Goal: Communication & Community: Share content

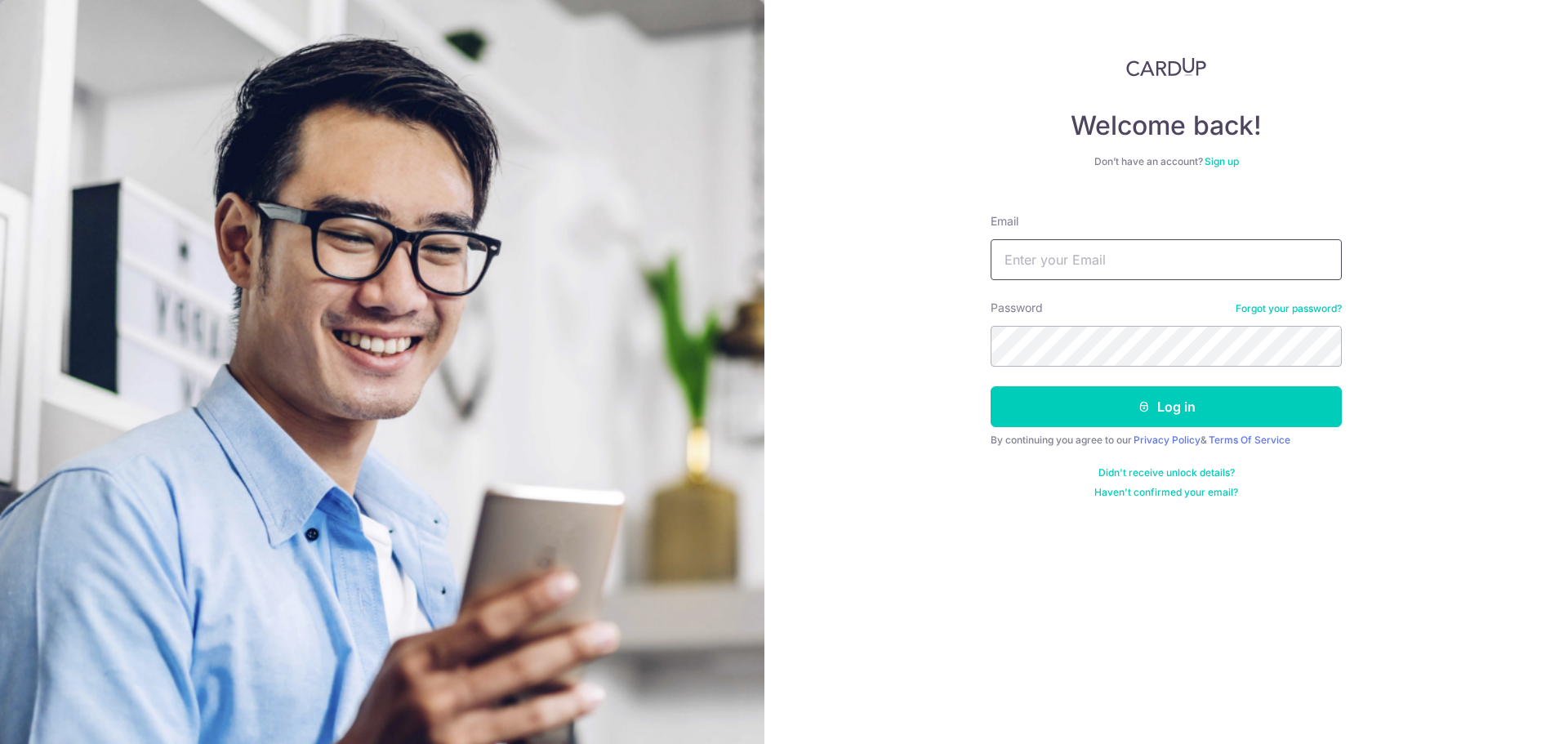
click at [1161, 276] on input "Email" at bounding box center [1166, 260] width 351 height 41
click at [0, 743] on com-1password-button at bounding box center [0, 744] width 0 height 0
type input "[EMAIL_ADDRESS][DOMAIN_NAME]"
click at [1220, 411] on button "Log in" at bounding box center [1166, 407] width 351 height 41
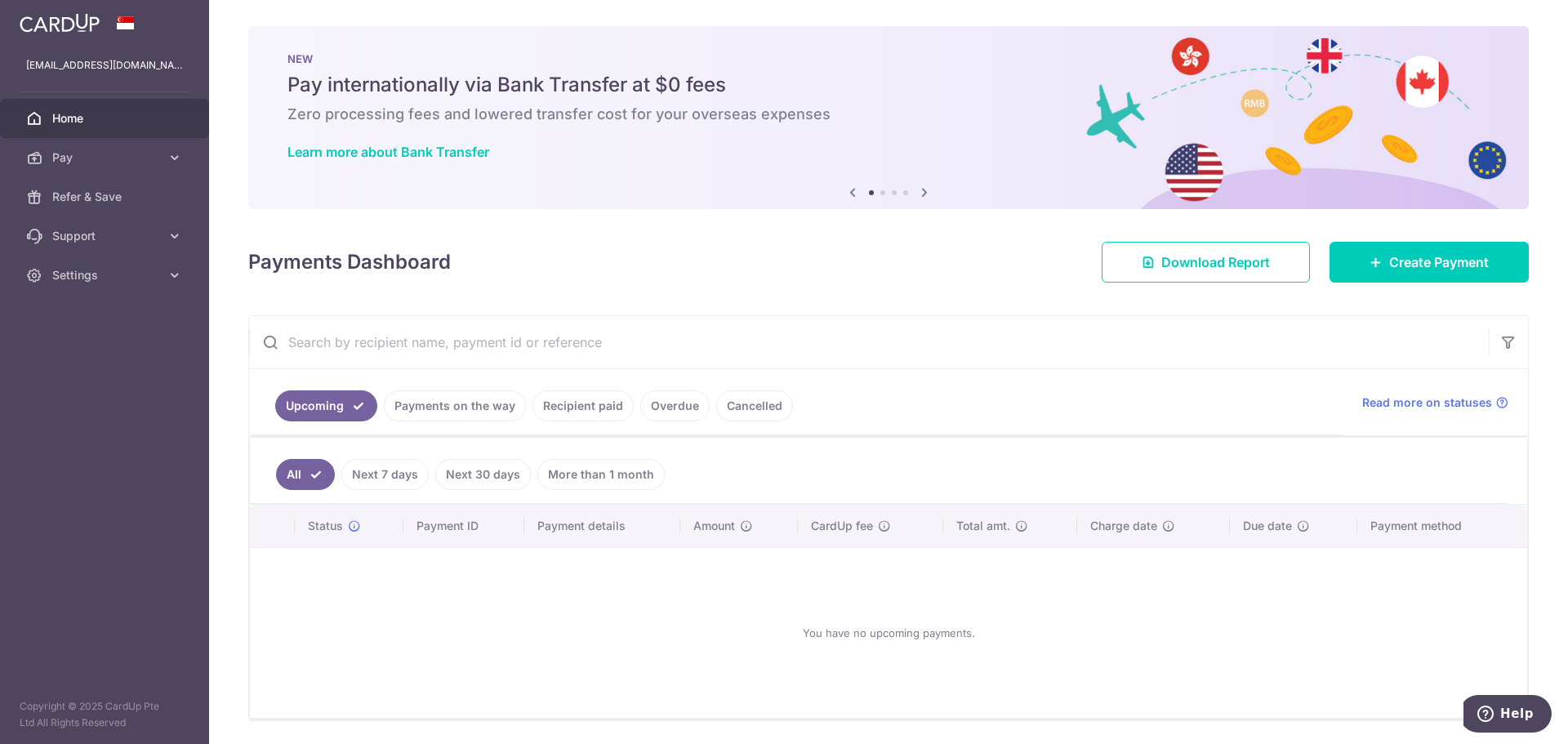
drag, startPoint x: 69, startPoint y: 252, endPoint x: 77, endPoint y: 260, distance: 11.3
click at [69, 252] on link "Support" at bounding box center [104, 236] width 209 height 40
click at [102, 346] on ul "FAQ Contact Us" at bounding box center [104, 305] width 209 height 99
click at [91, 366] on span "Settings" at bounding box center [106, 374] width 108 height 16
click at [99, 419] on span "Account" at bounding box center [106, 413] width 108 height 16
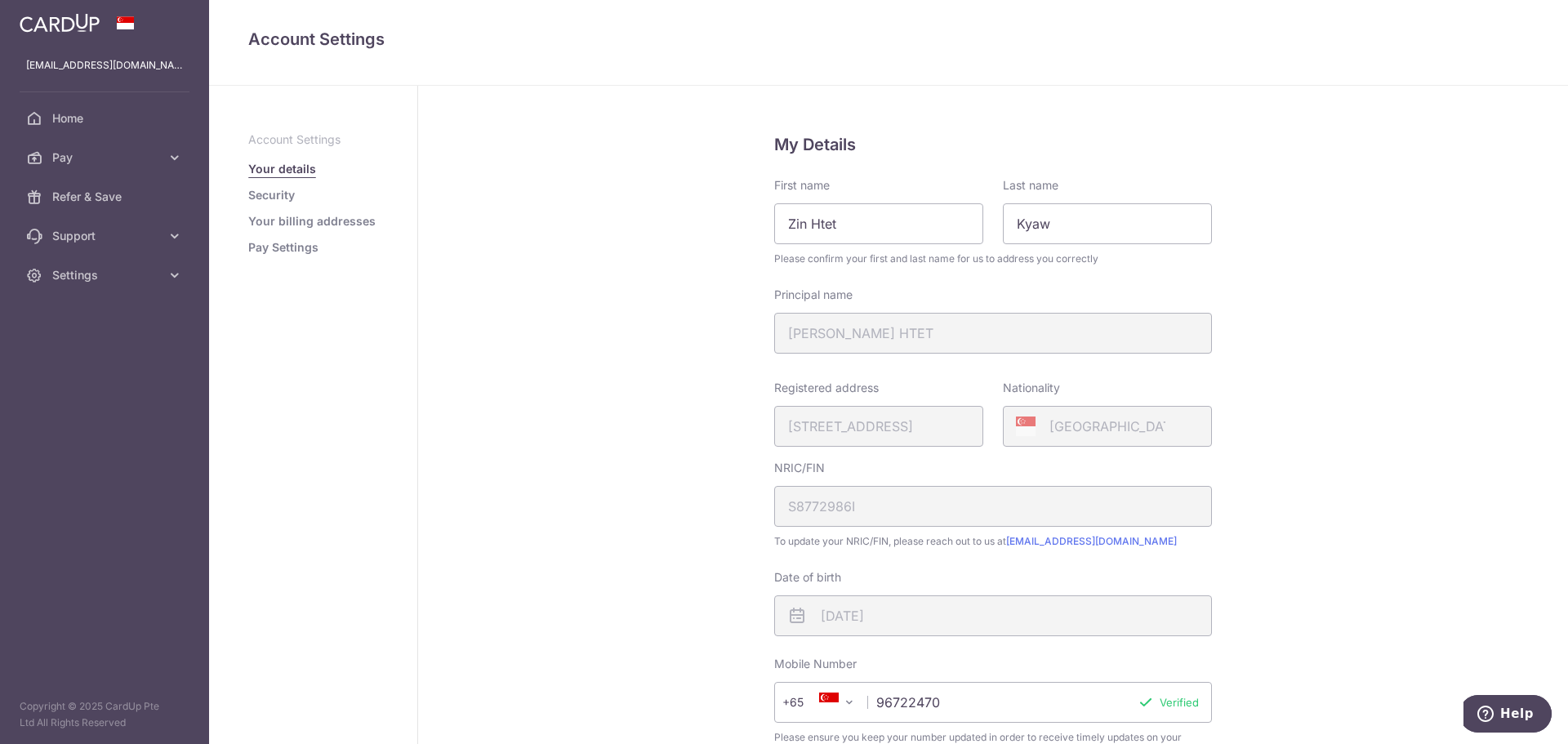
click at [280, 193] on link "Security" at bounding box center [271, 195] width 46 height 16
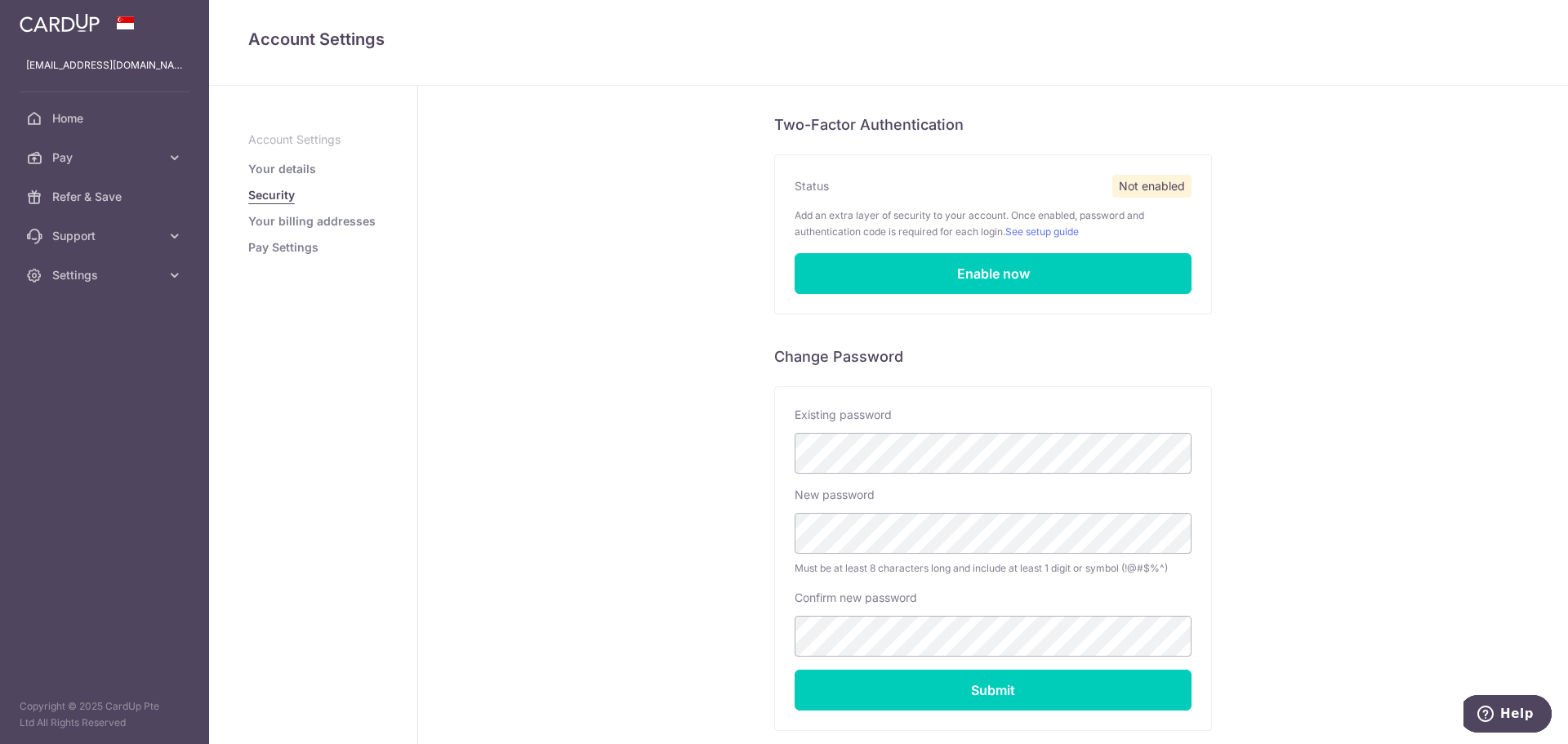
scroll to position [178, 0]
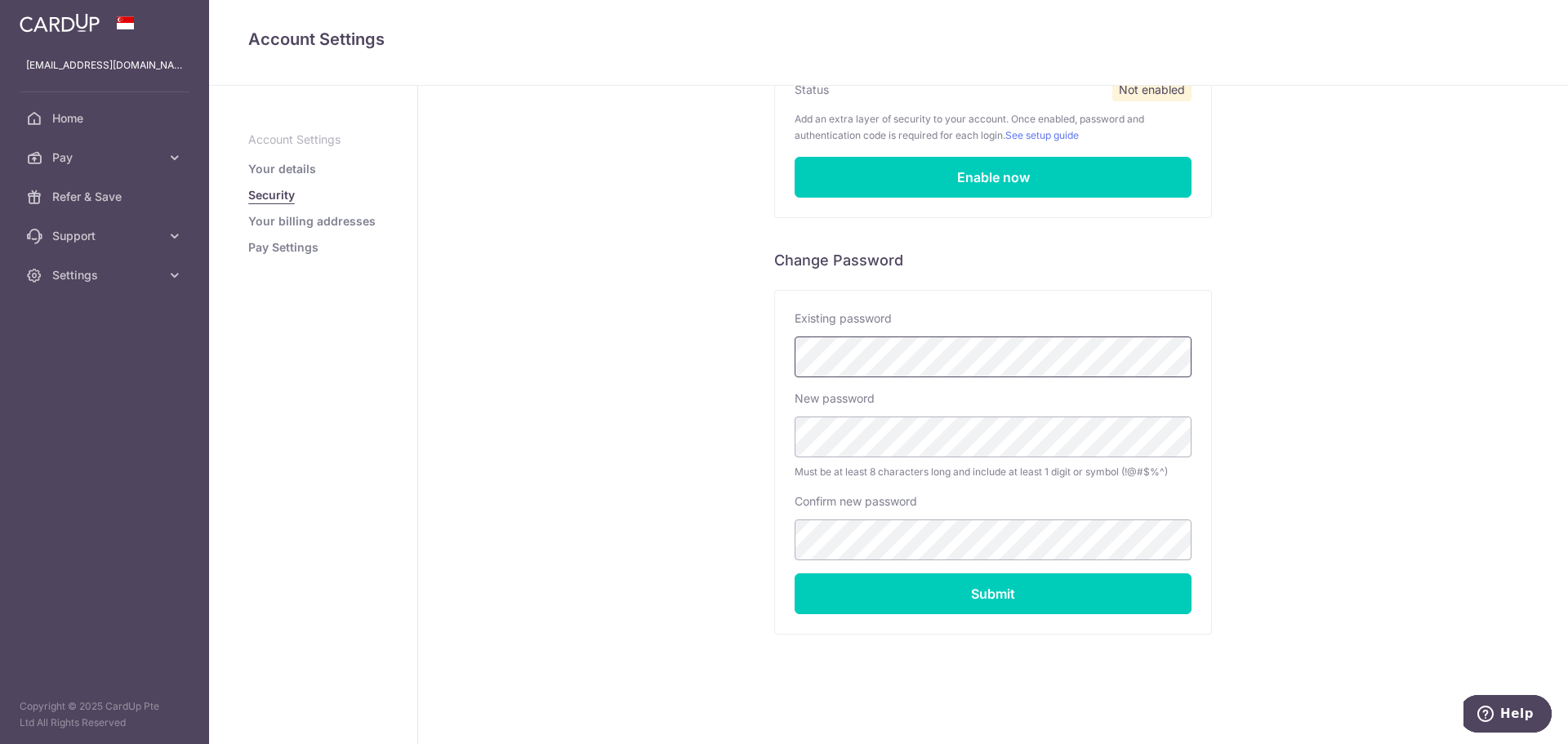
click at [0, 743] on com-1password-button at bounding box center [0, 744] width 0 height 0
click at [869, 605] on input "Submit" at bounding box center [992, 594] width 397 height 41
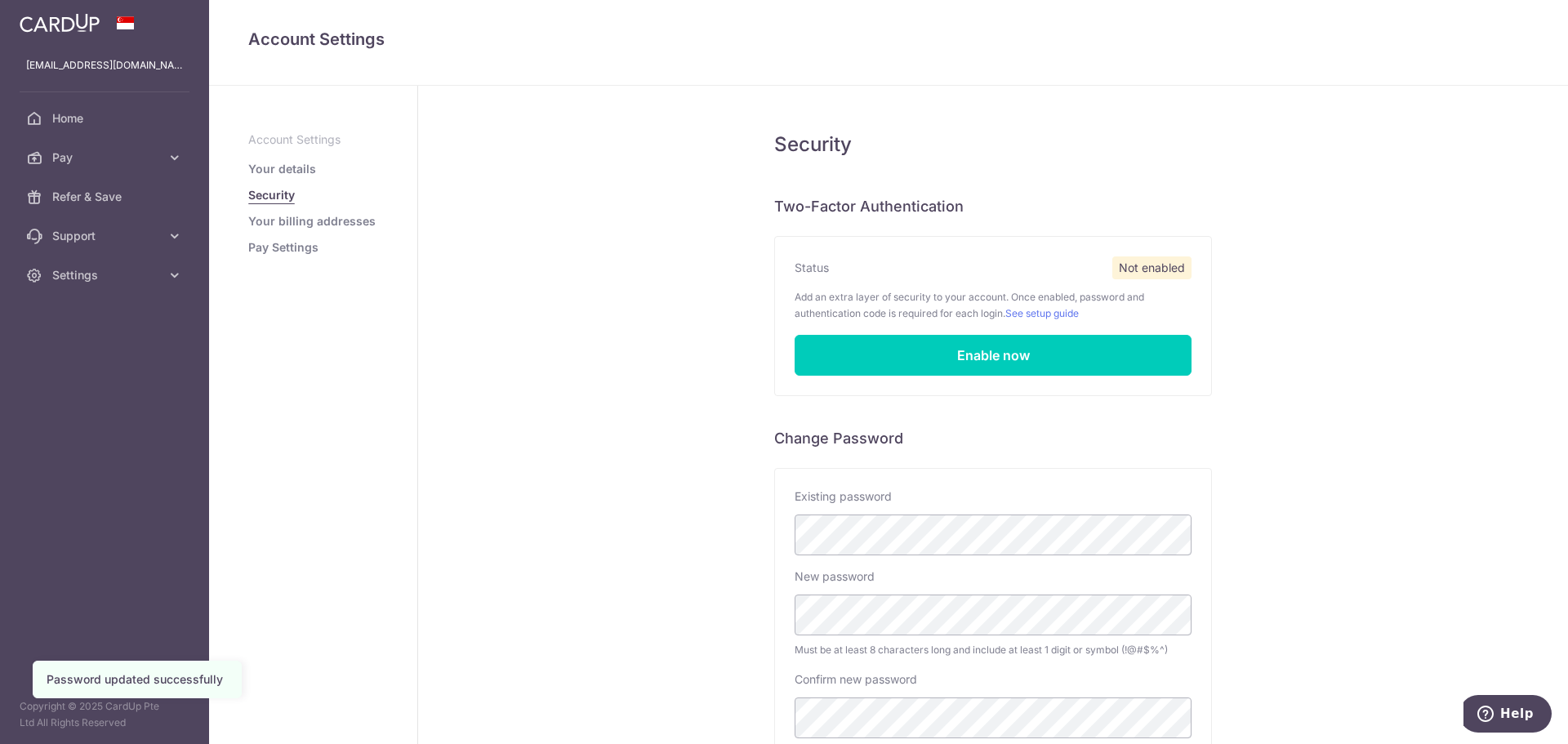
click at [284, 225] on link "Your billing addresses" at bounding box center [312, 221] width 127 height 16
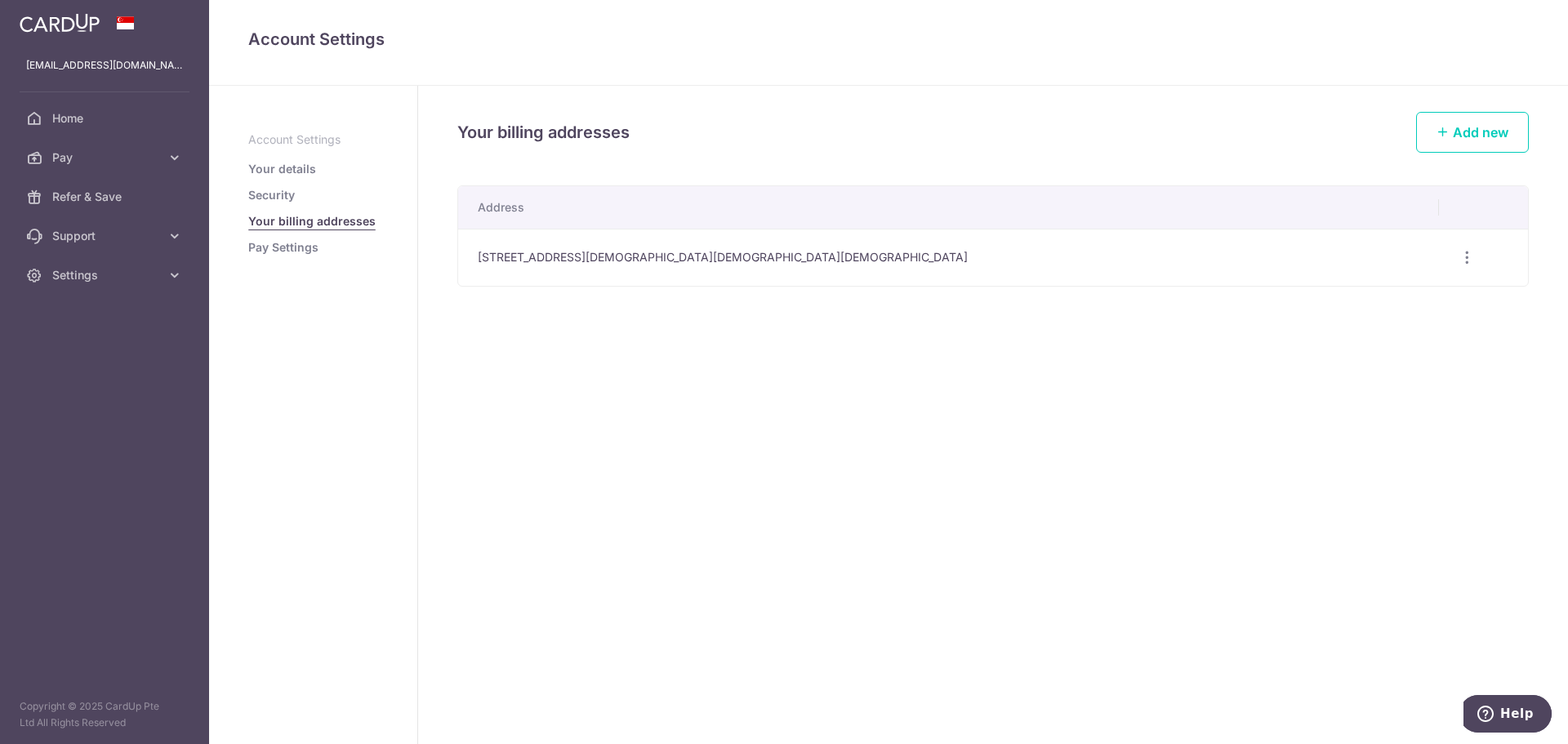
click at [292, 253] on link "Pay Settings" at bounding box center [283, 247] width 70 height 16
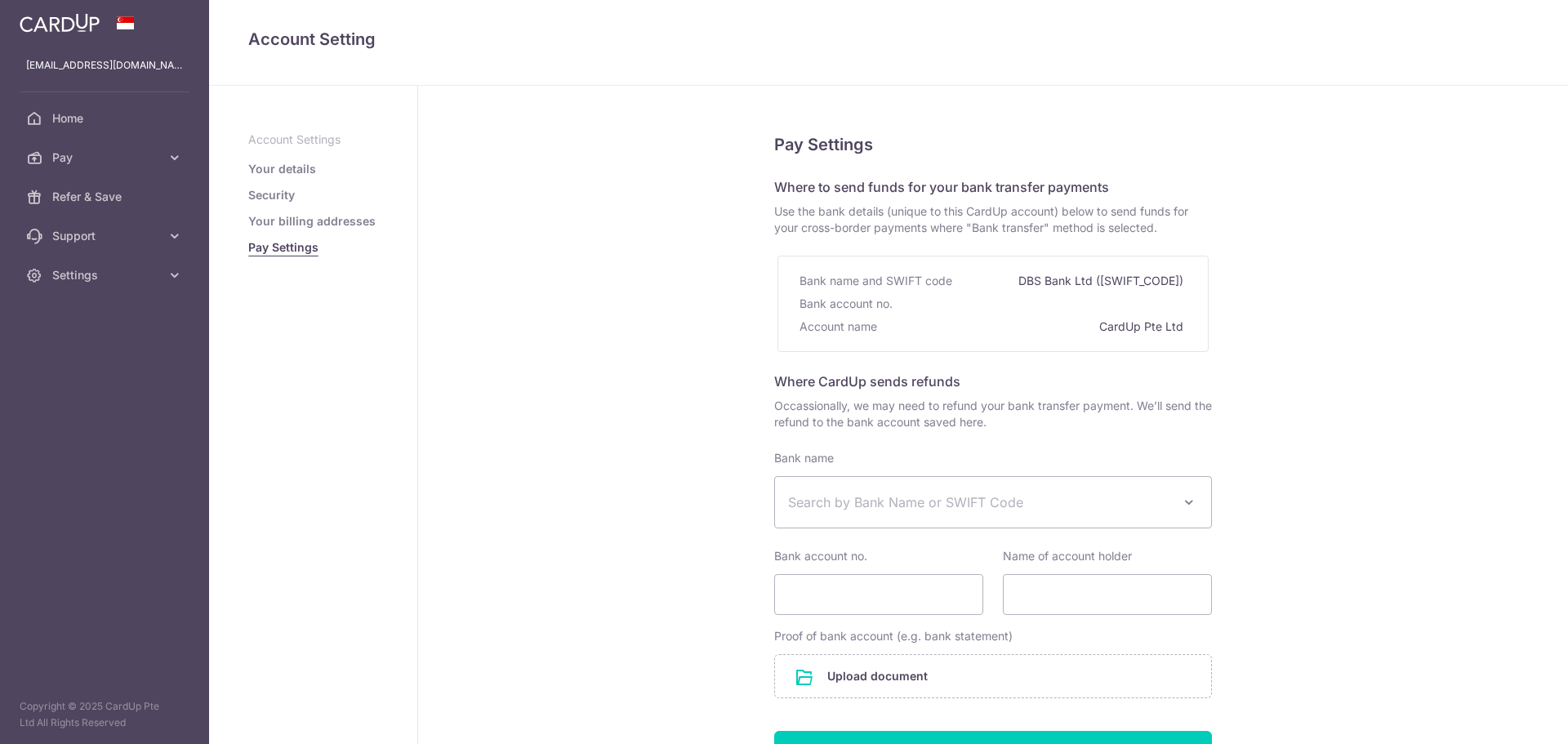
select select
click at [291, 221] on link "Your billing addresses" at bounding box center [312, 221] width 127 height 16
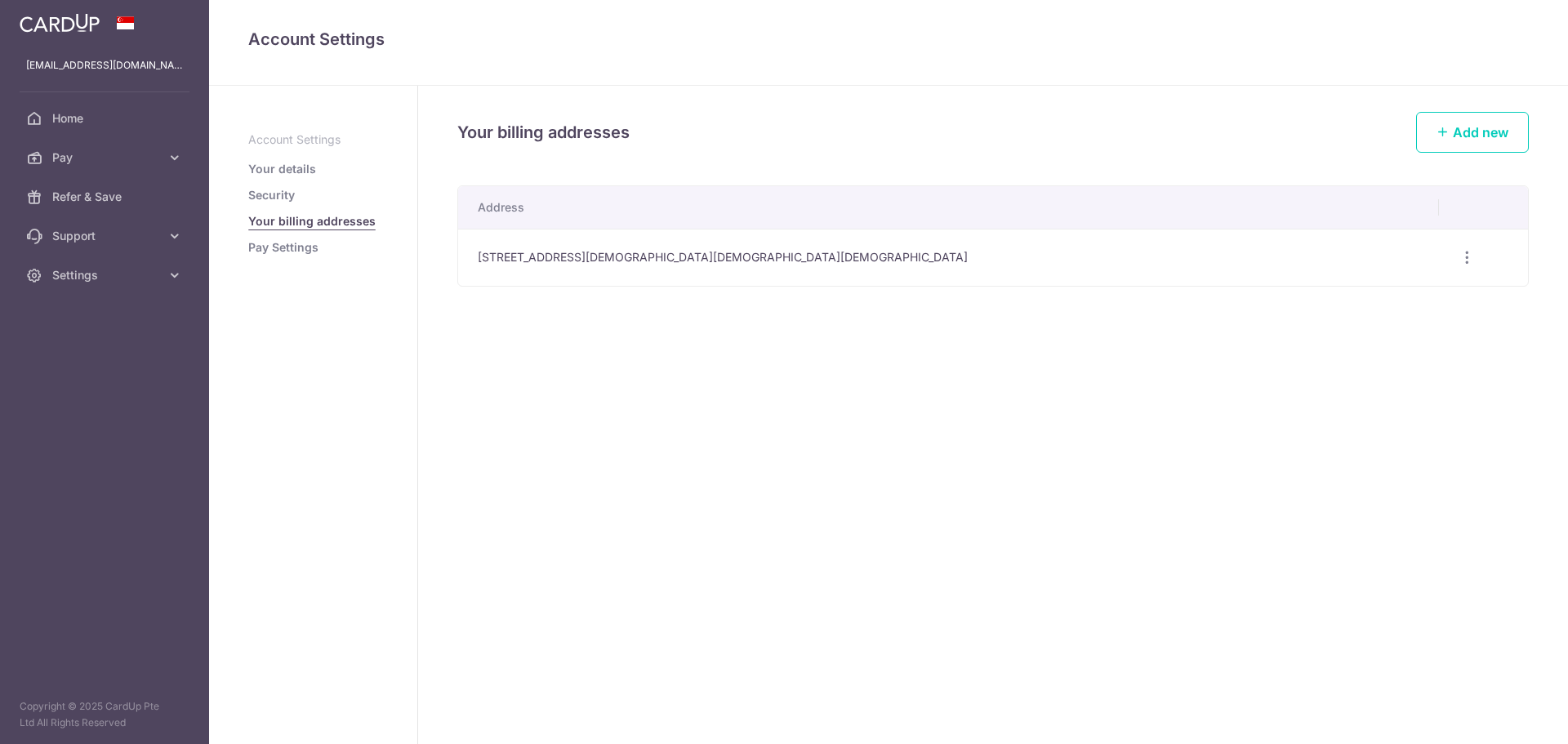
click at [295, 252] on link "Pay Settings" at bounding box center [283, 247] width 70 height 16
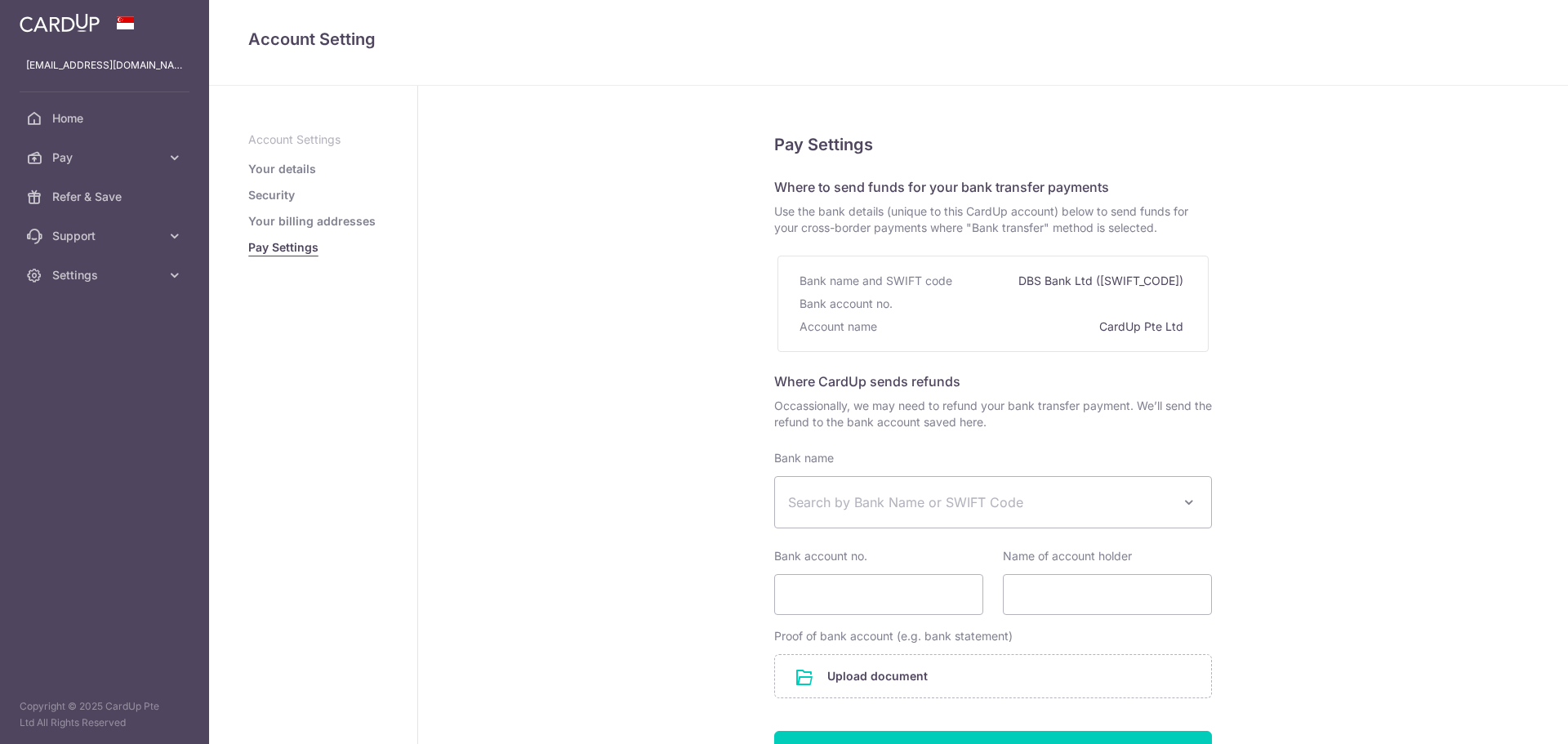
select select
click at [291, 169] on link "Your details" at bounding box center [282, 169] width 68 height 16
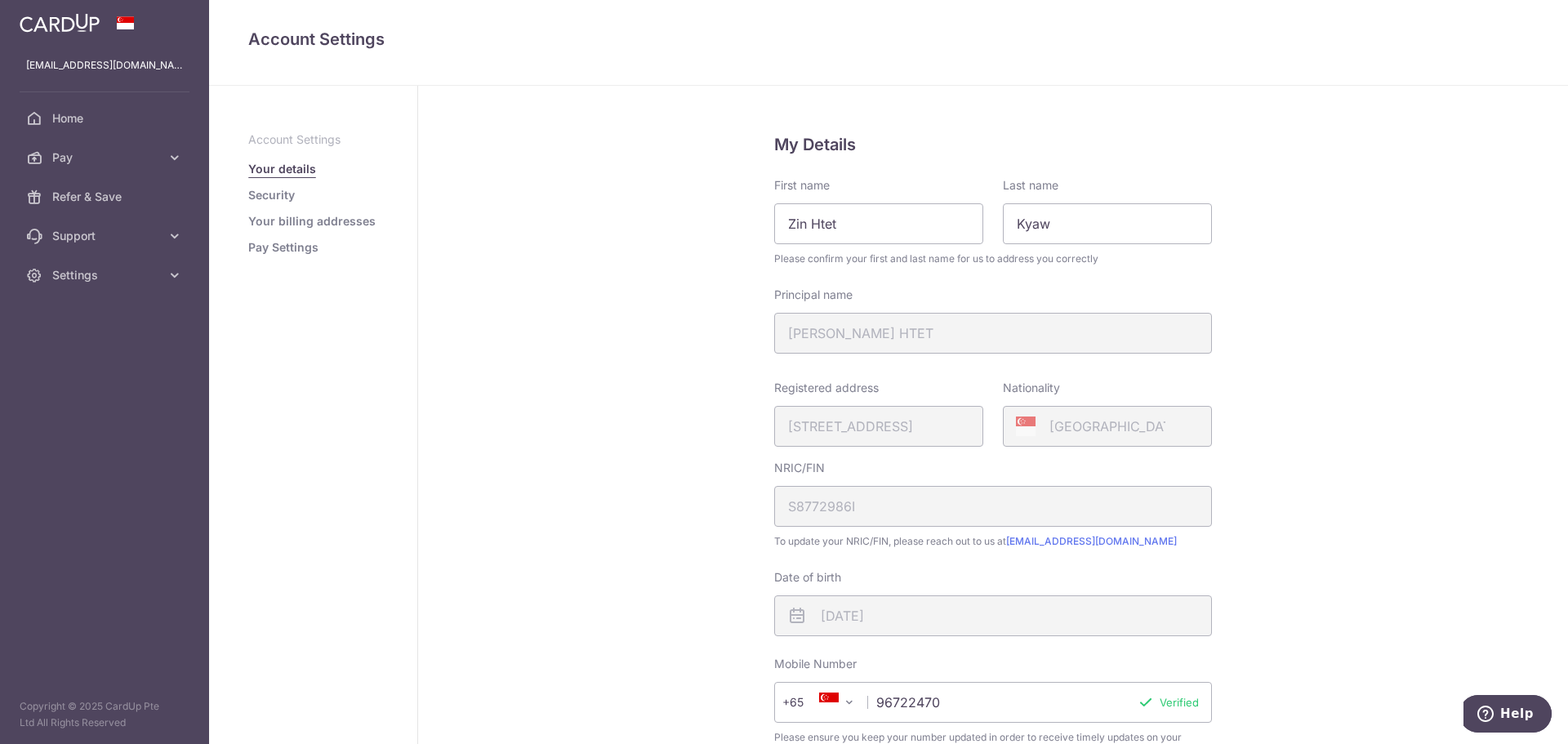
click at [318, 247] on li "Pay Settings" at bounding box center [313, 247] width 129 height 16
click at [290, 243] on link "Pay Settings" at bounding box center [283, 247] width 70 height 16
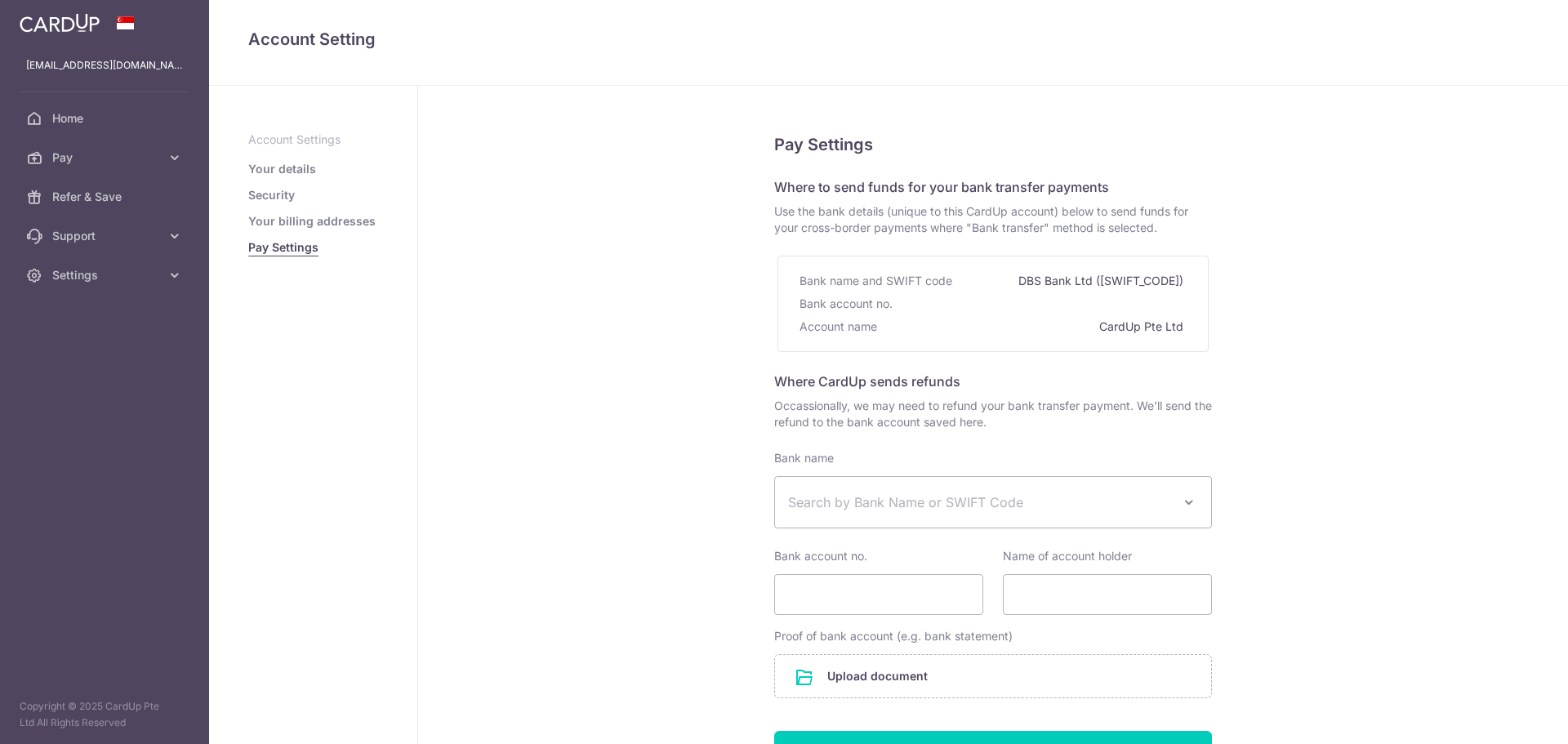
select select
click at [92, 124] on span "Home" at bounding box center [106, 119] width 108 height 16
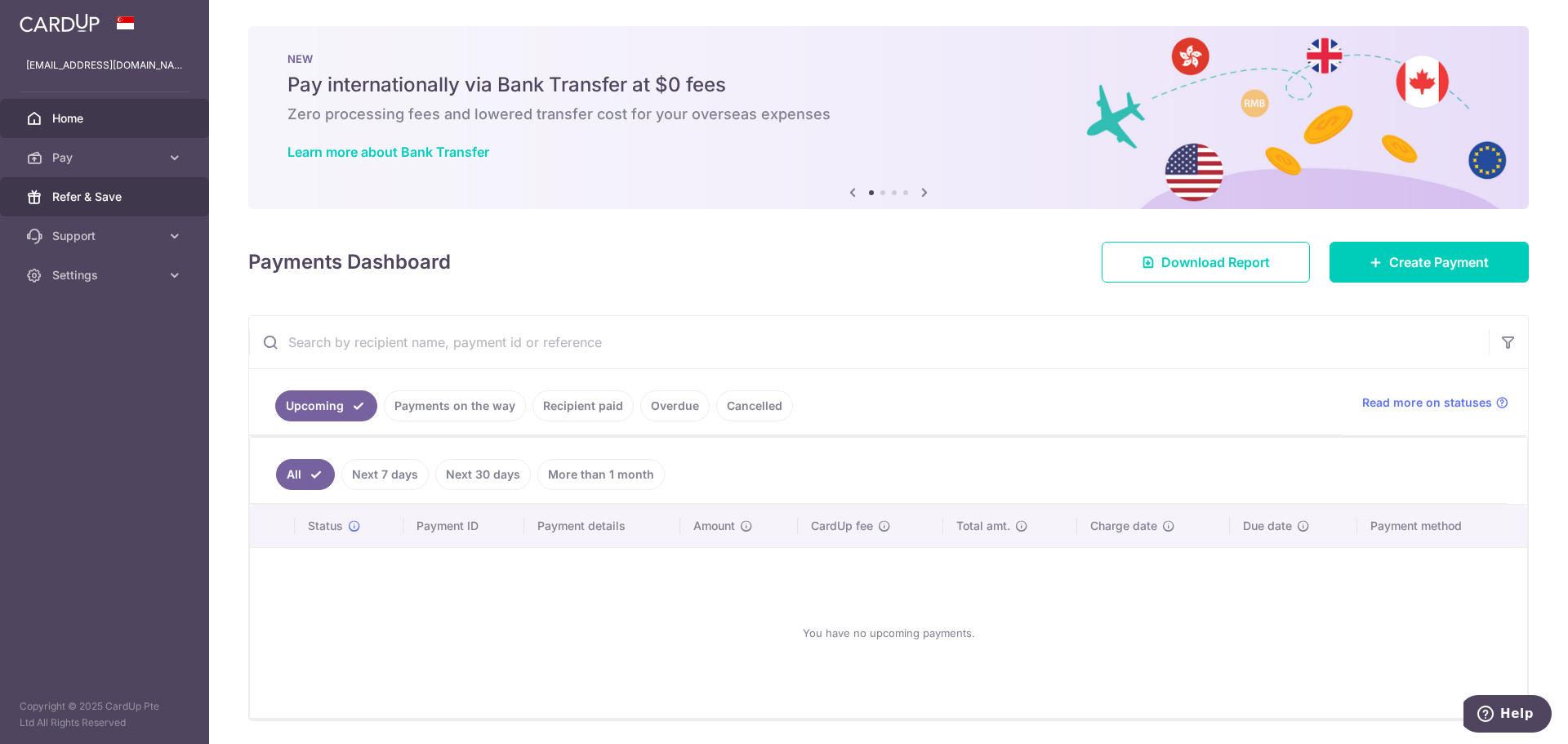
click at [118, 187] on link "Refer & Save" at bounding box center [104, 197] width 209 height 40
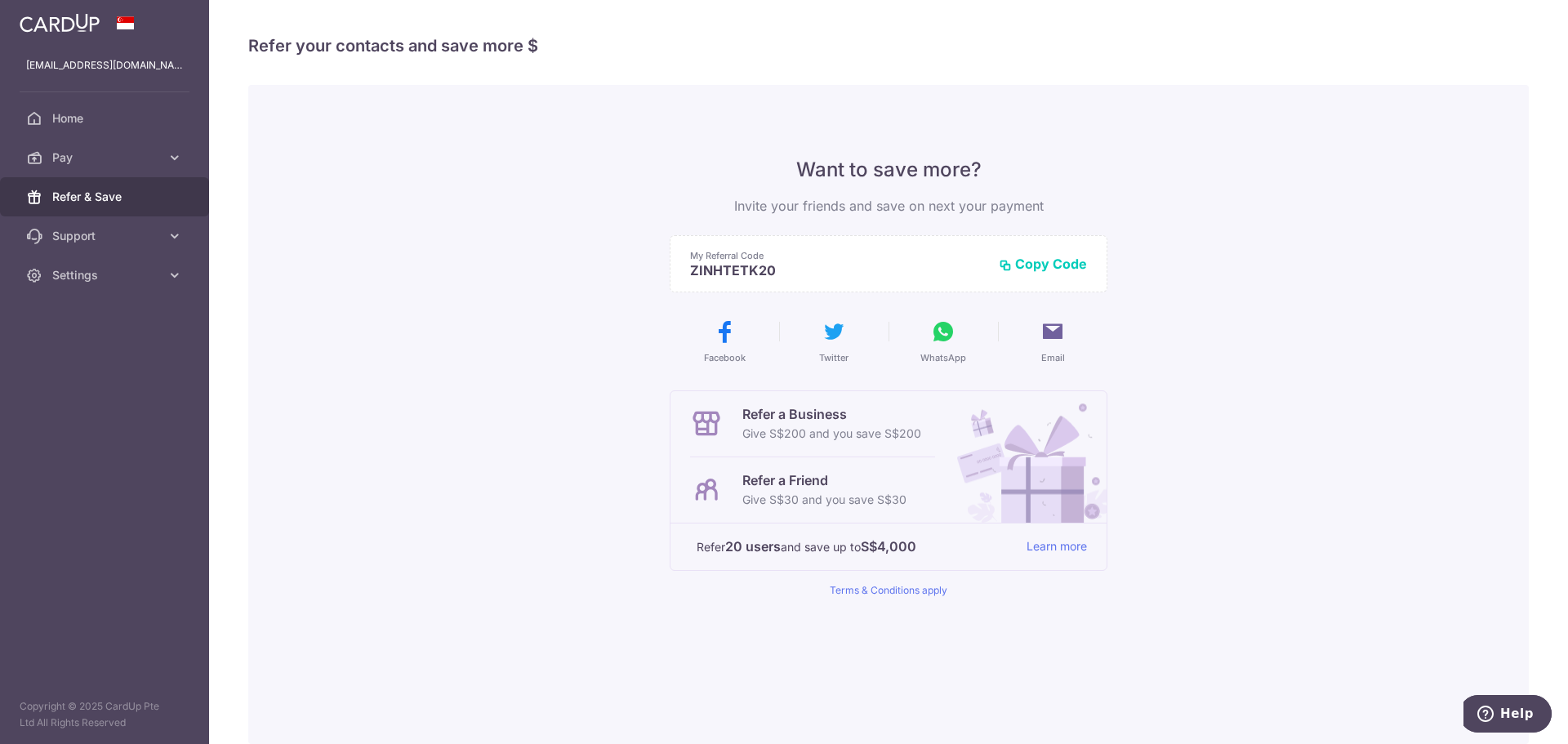
click at [1038, 263] on button "Copy Code" at bounding box center [1043, 264] width 88 height 16
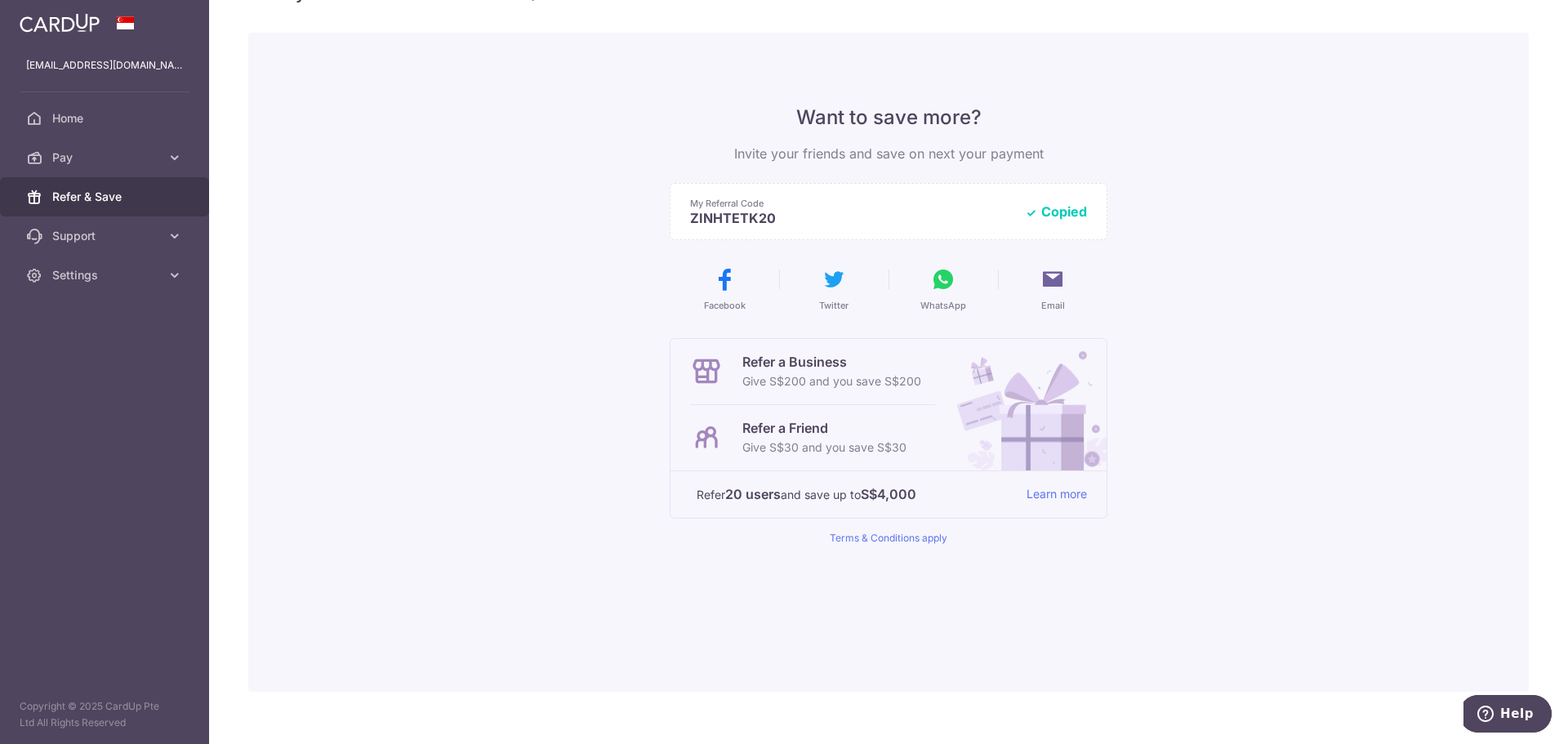
scroll to position [77, 0]
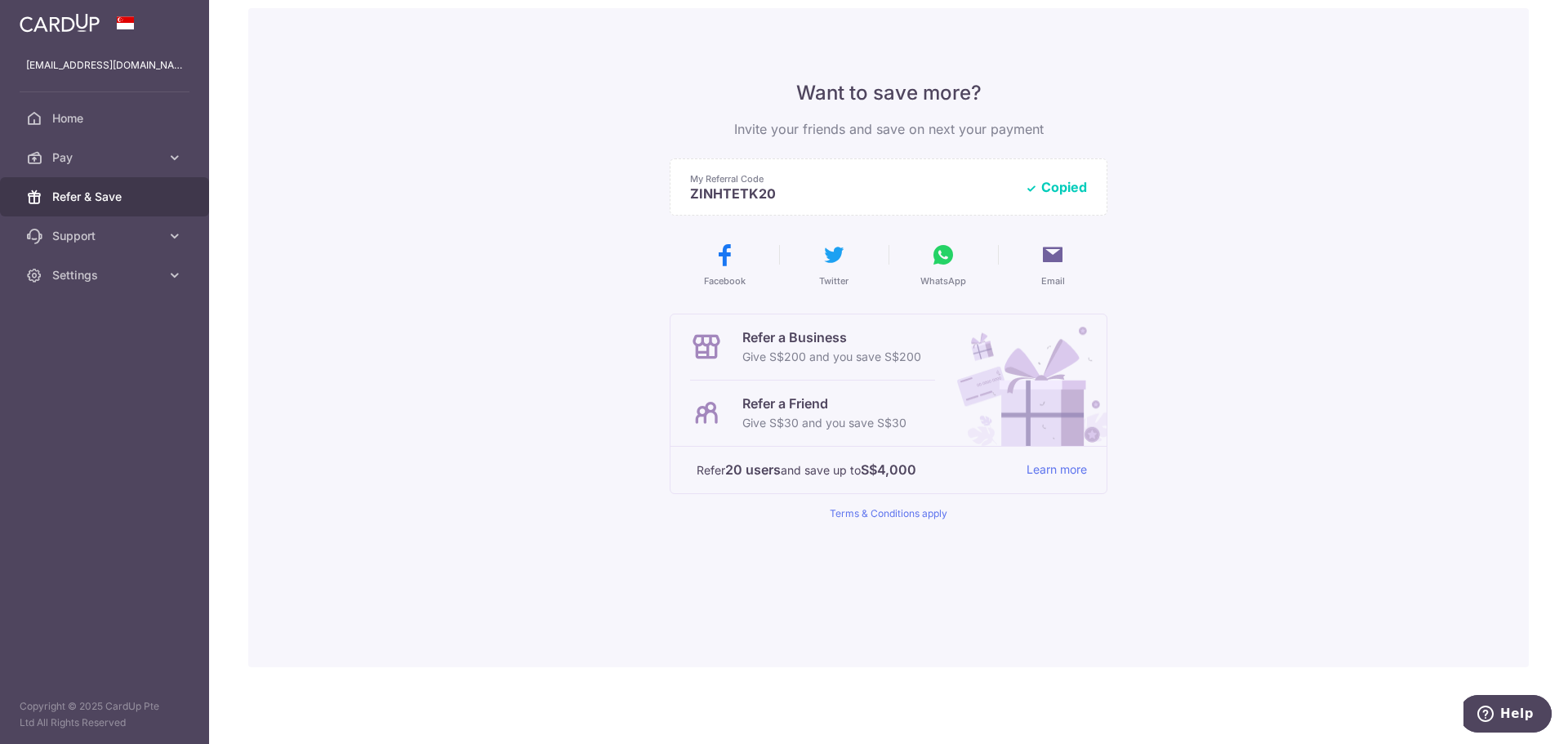
click at [957, 261] on button "WhatsApp" at bounding box center [943, 264] width 97 height 45
click at [719, 261] on icon at bounding box center [724, 255] width 26 height 26
